Goal: Communication & Community: Answer question/provide support

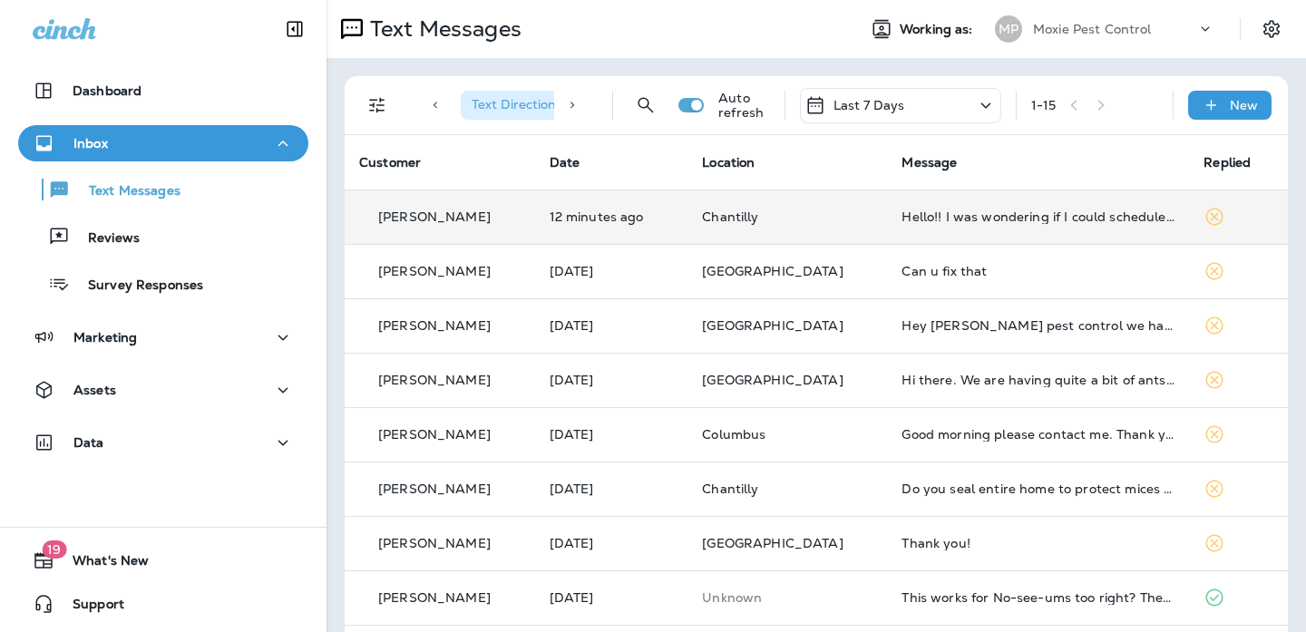
click at [773, 226] on td "Chantilly" at bounding box center [788, 217] width 200 height 54
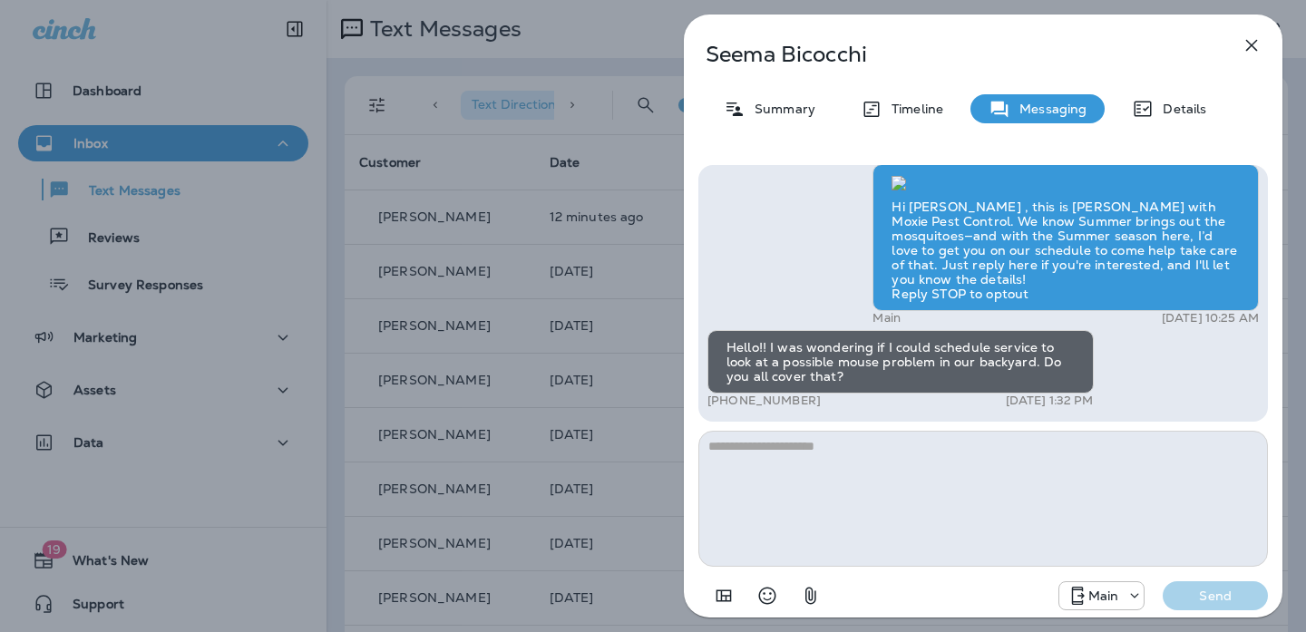
click at [591, 256] on div "[PERSON_NAME] Summary Timeline Messaging Details Hi Seema , this is [PERSON_NAM…" at bounding box center [653, 316] width 1306 height 632
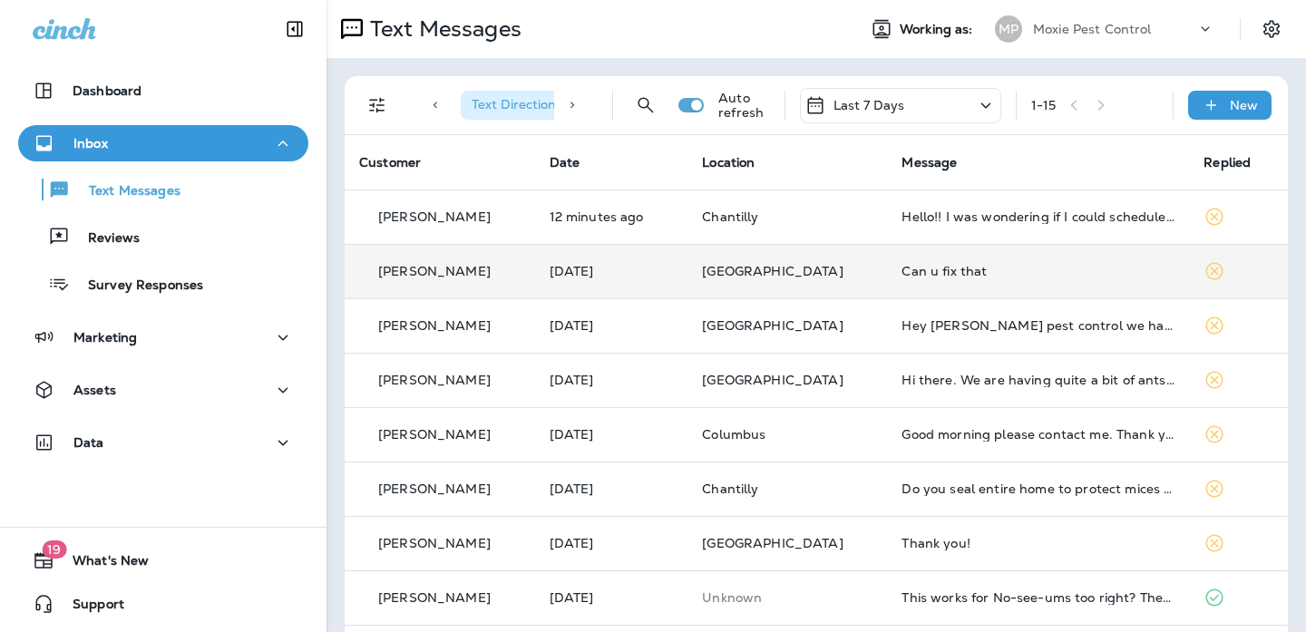
click at [893, 259] on td "Can u fix that" at bounding box center [1038, 271] width 302 height 54
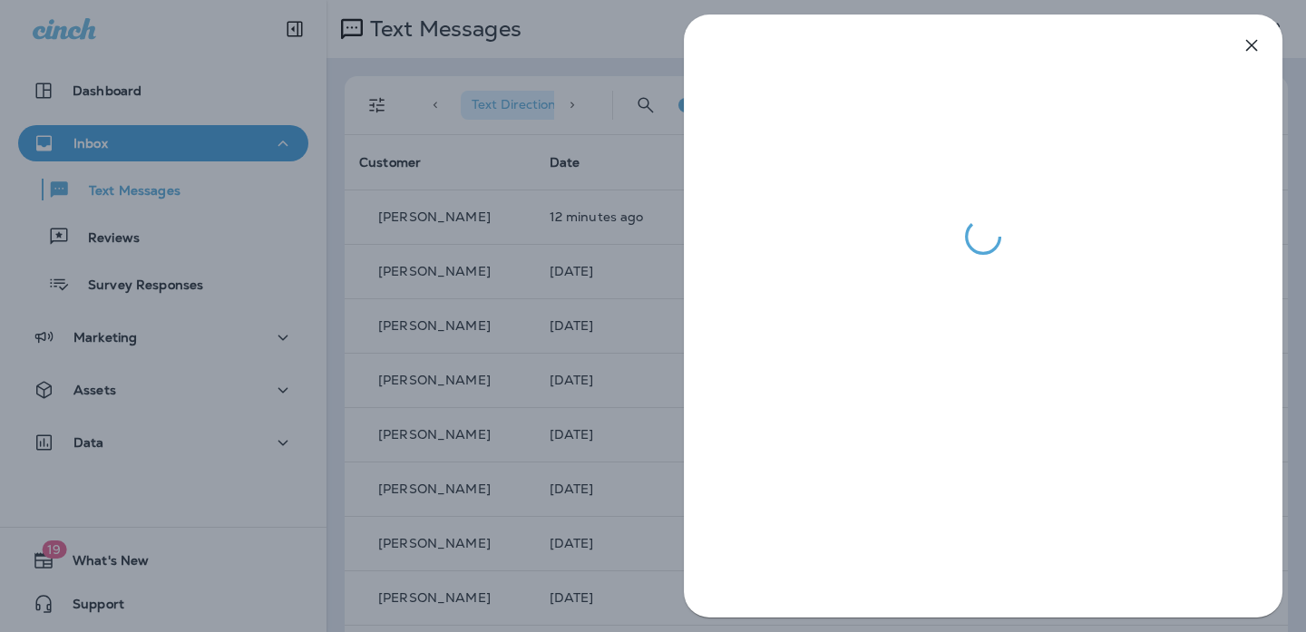
click at [537, 331] on div at bounding box center [653, 316] width 1306 height 632
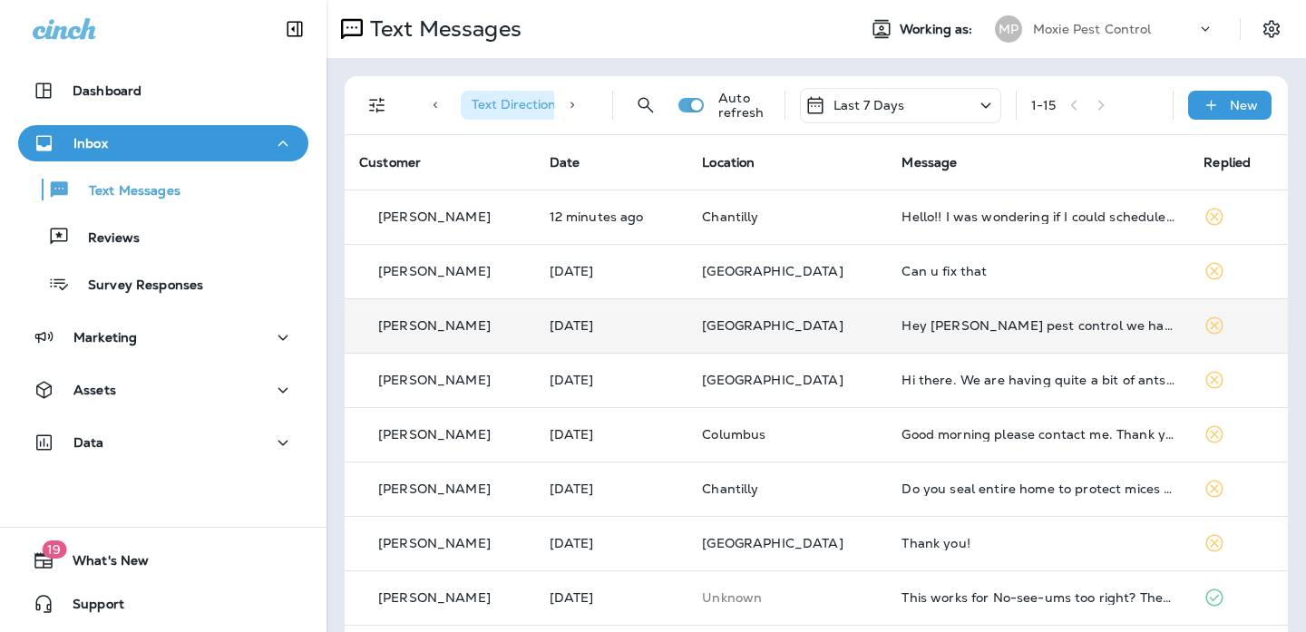
click at [887, 316] on td "Hey [PERSON_NAME] pest control we have seen several roaches in our house recent…" at bounding box center [1038, 325] width 302 height 54
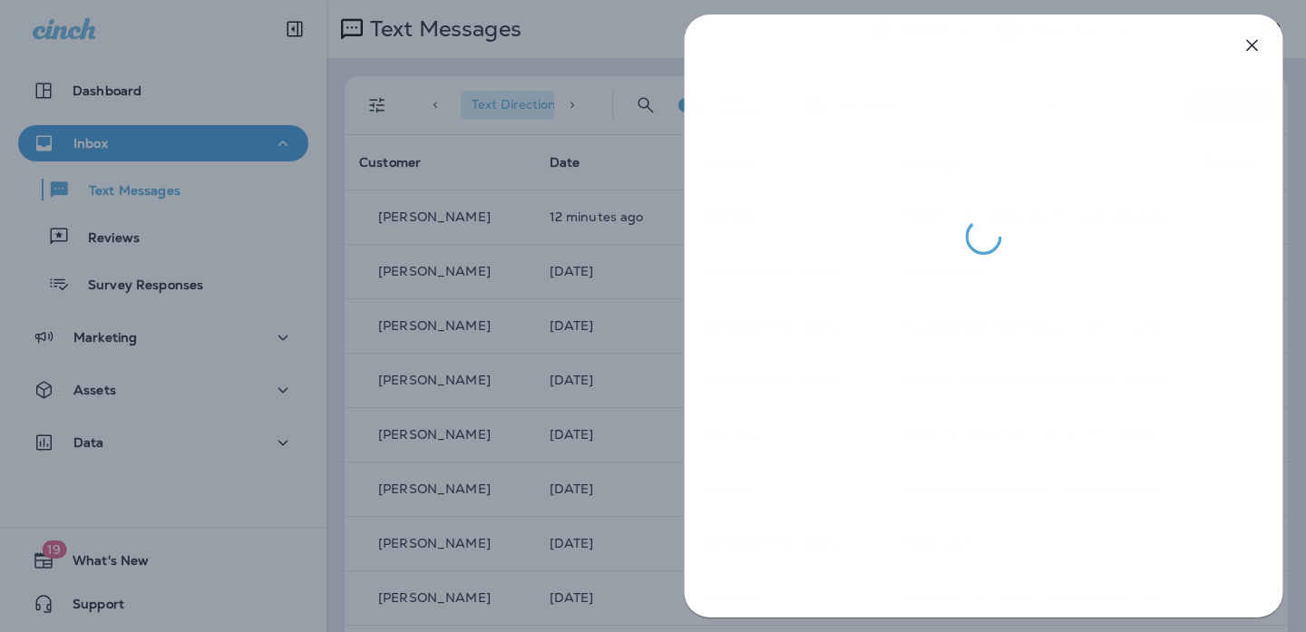
click at [572, 326] on div at bounding box center [653, 316] width 1306 height 632
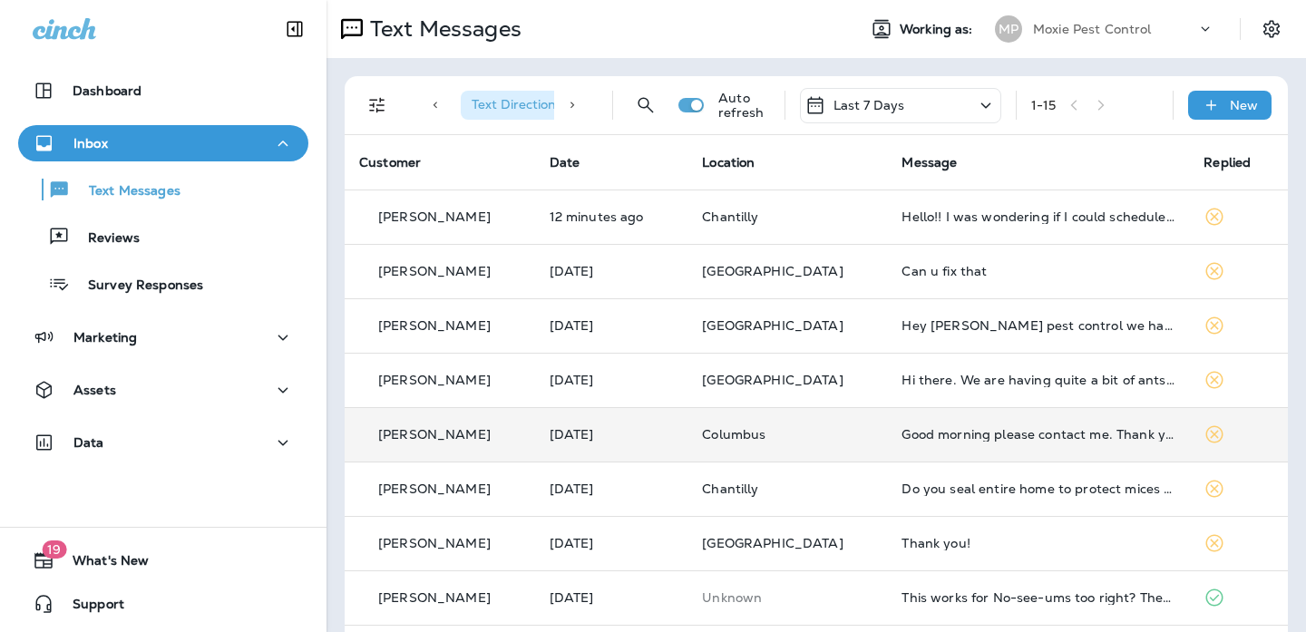
click at [977, 415] on td "Good morning please contact me. Thank you." at bounding box center [1038, 434] width 302 height 54
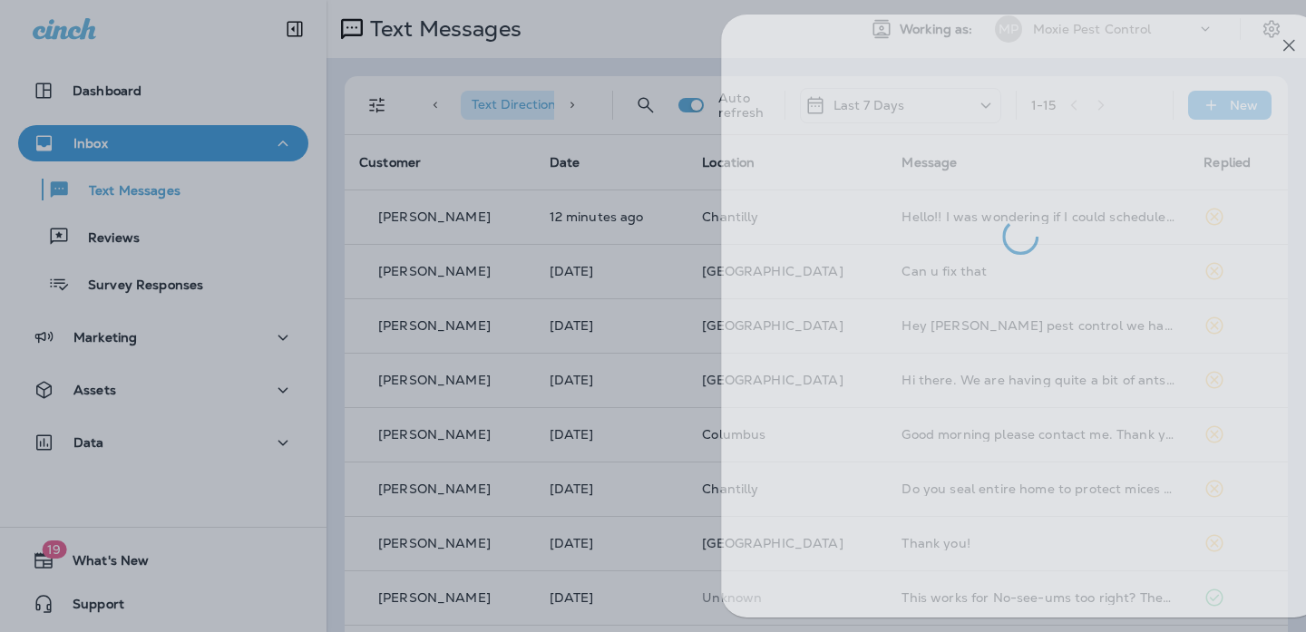
click at [629, 297] on div at bounding box center [690, 316] width 1306 height 632
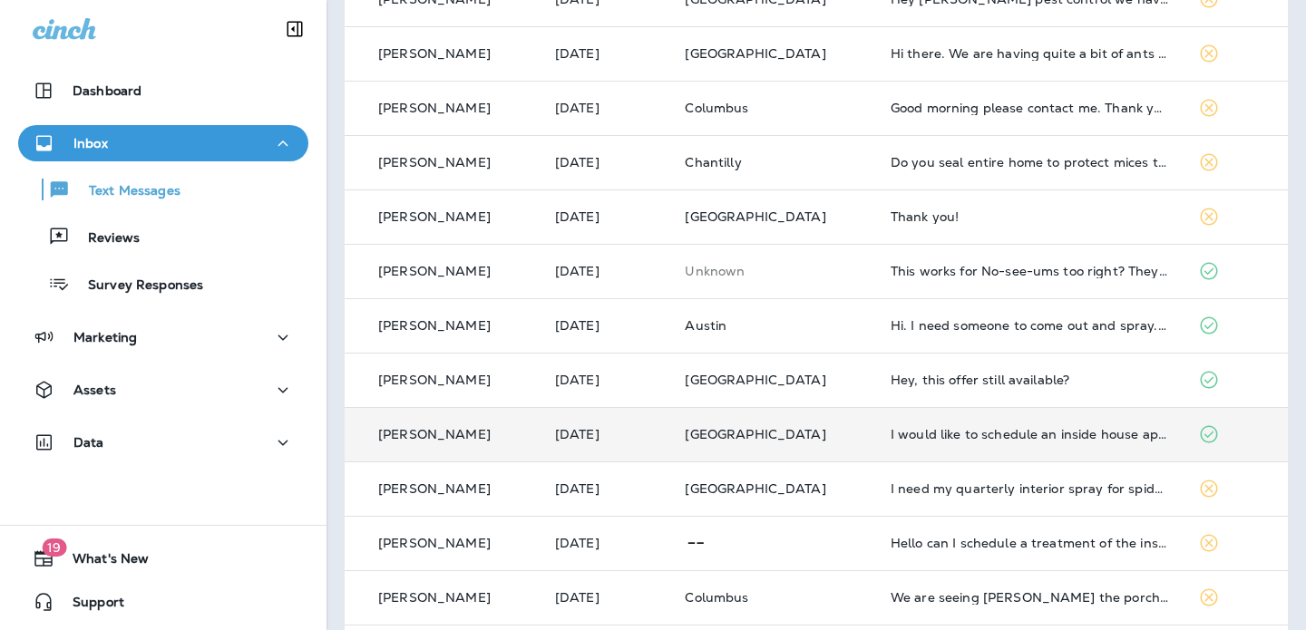
scroll to position [395, 0]
